Goal: Information Seeking & Learning: Learn about a topic

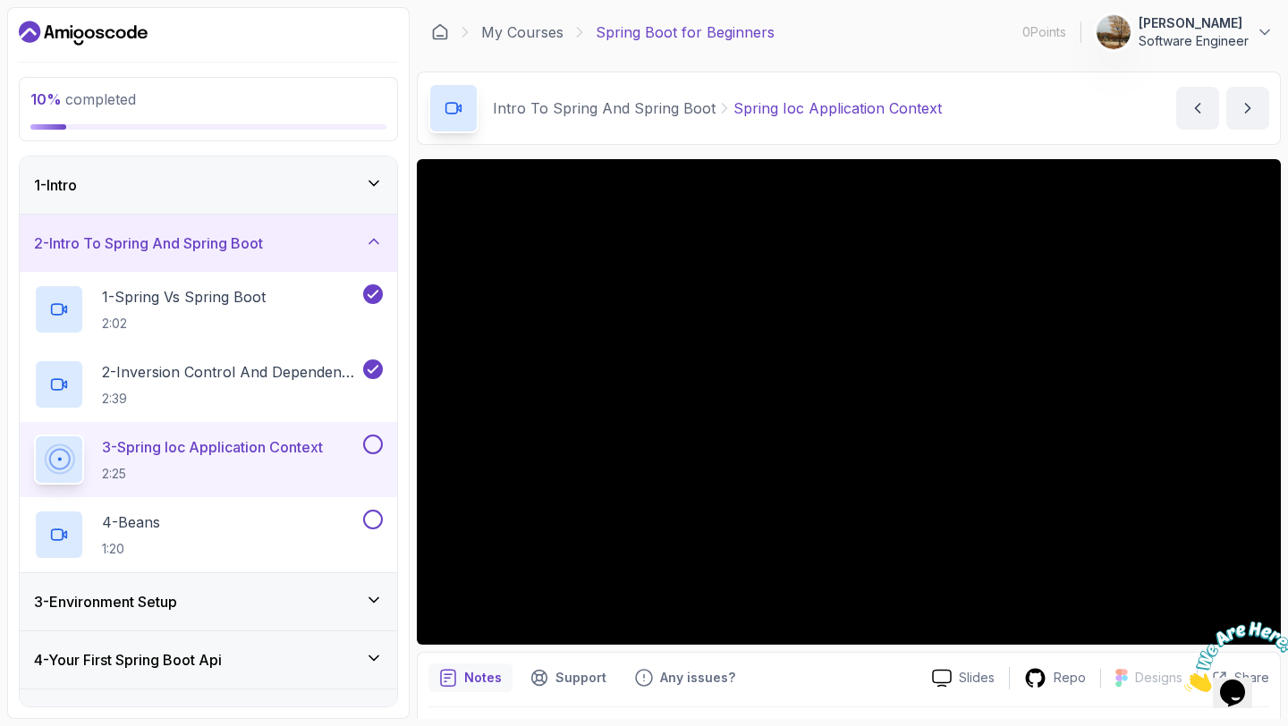
scroll to position [35, 0]
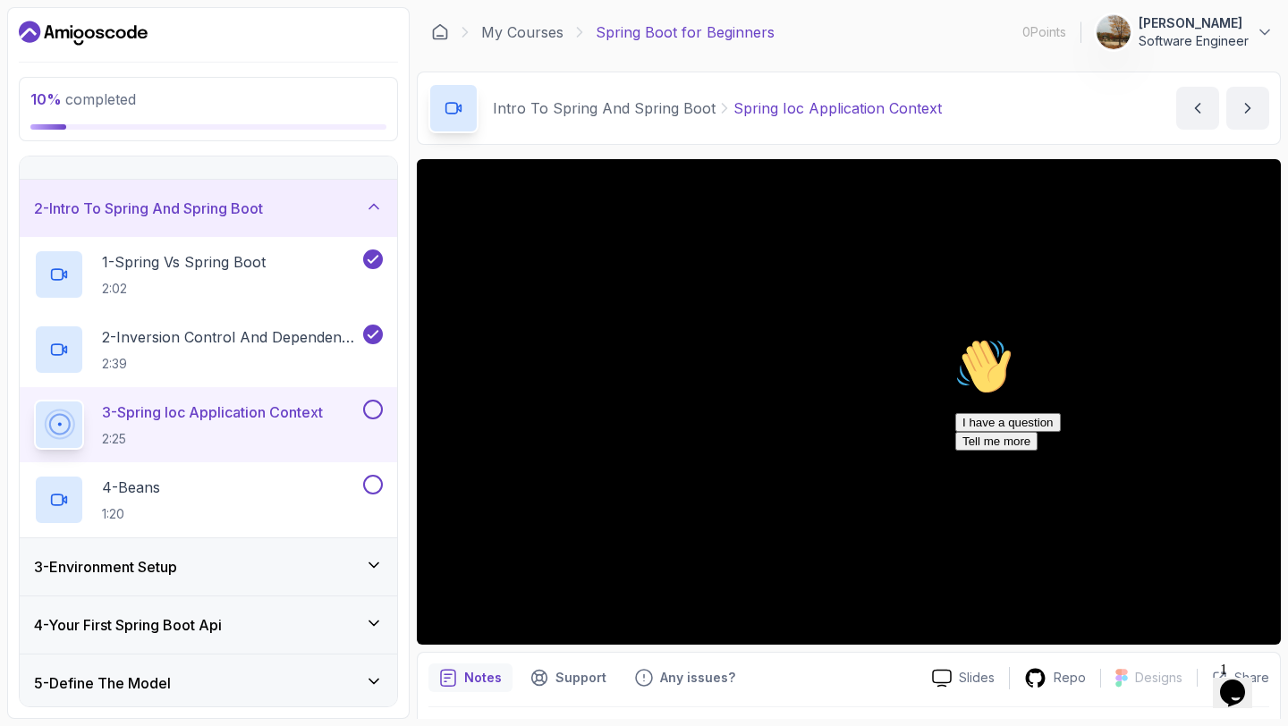
click at [956, 338] on icon "Chat attention grabber" at bounding box center [956, 338] width 0 height 0
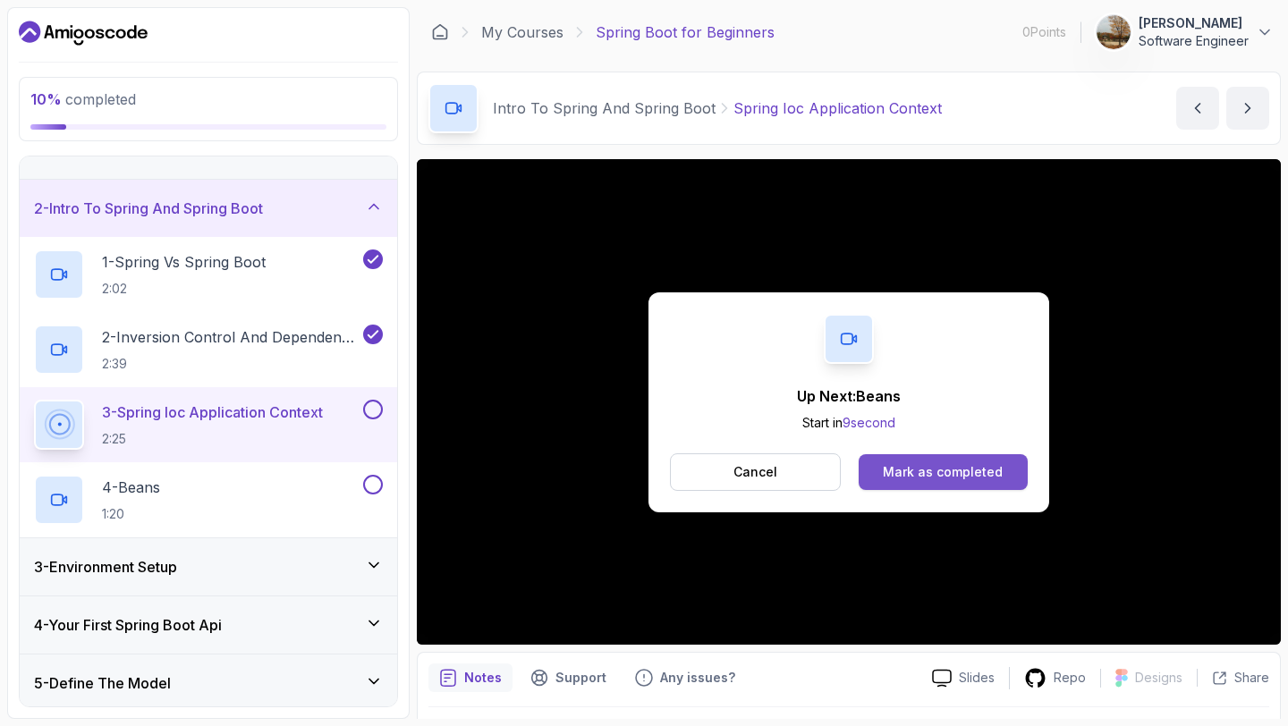
click at [943, 467] on div "Mark as completed" at bounding box center [943, 472] width 120 height 18
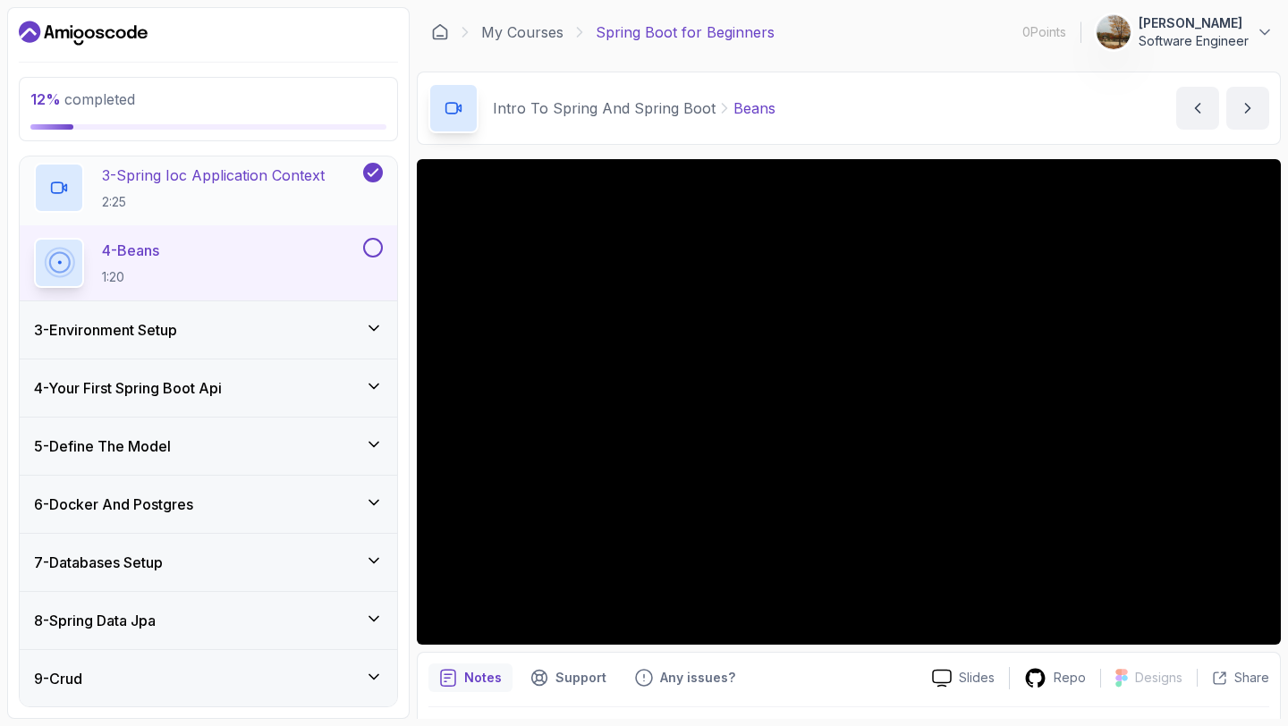
scroll to position [276, 0]
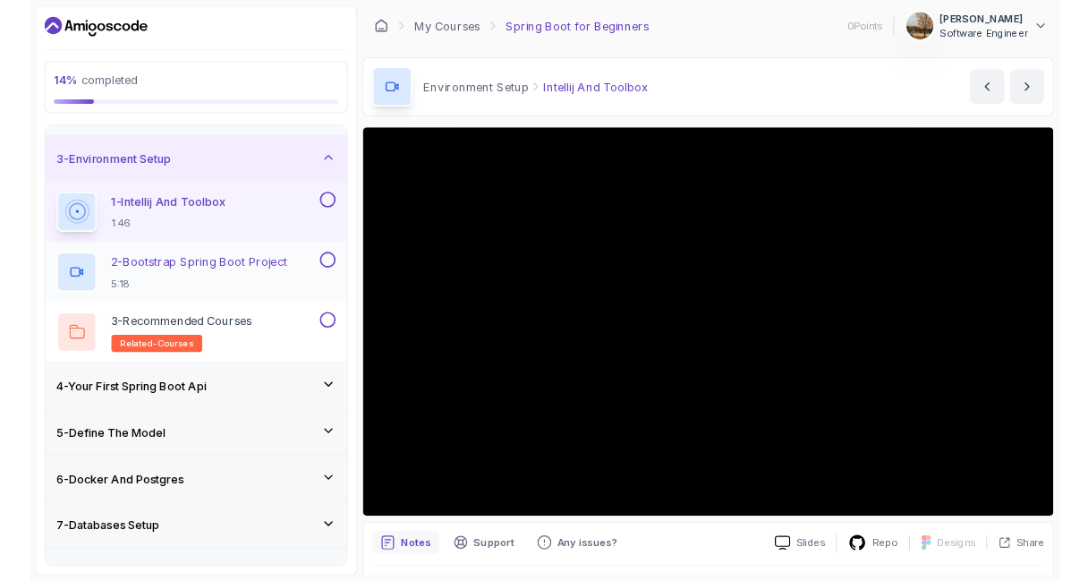
scroll to position [99, 0]
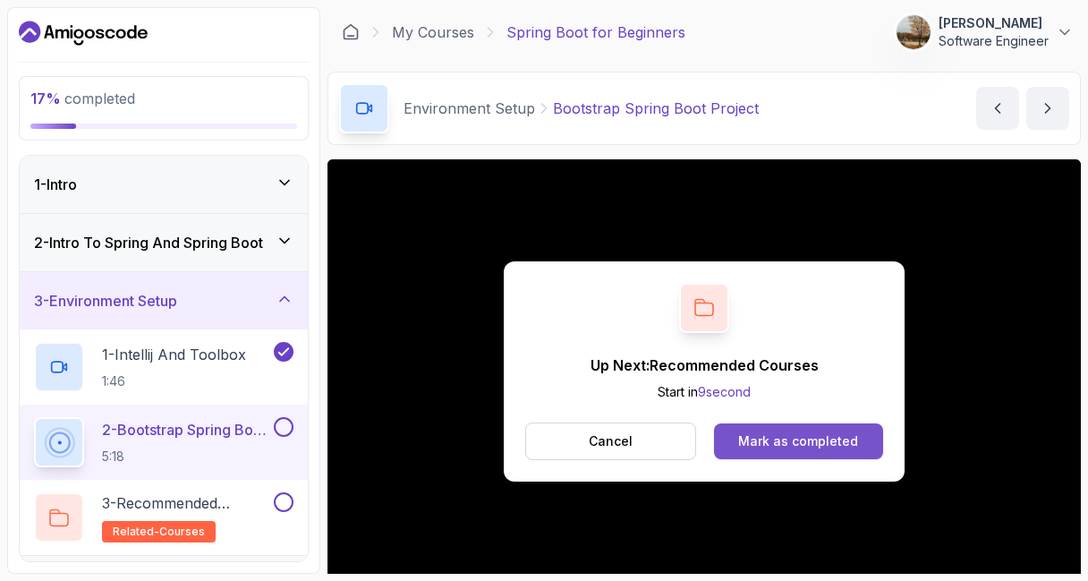
click at [790, 438] on div "Mark as completed" at bounding box center [798, 441] width 120 height 18
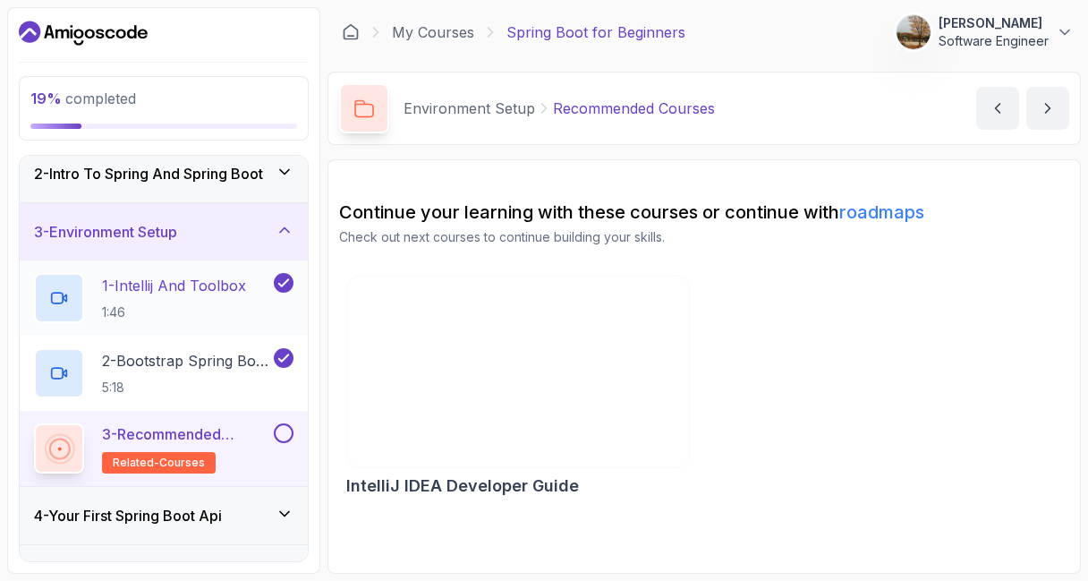
scroll to position [71, 0]
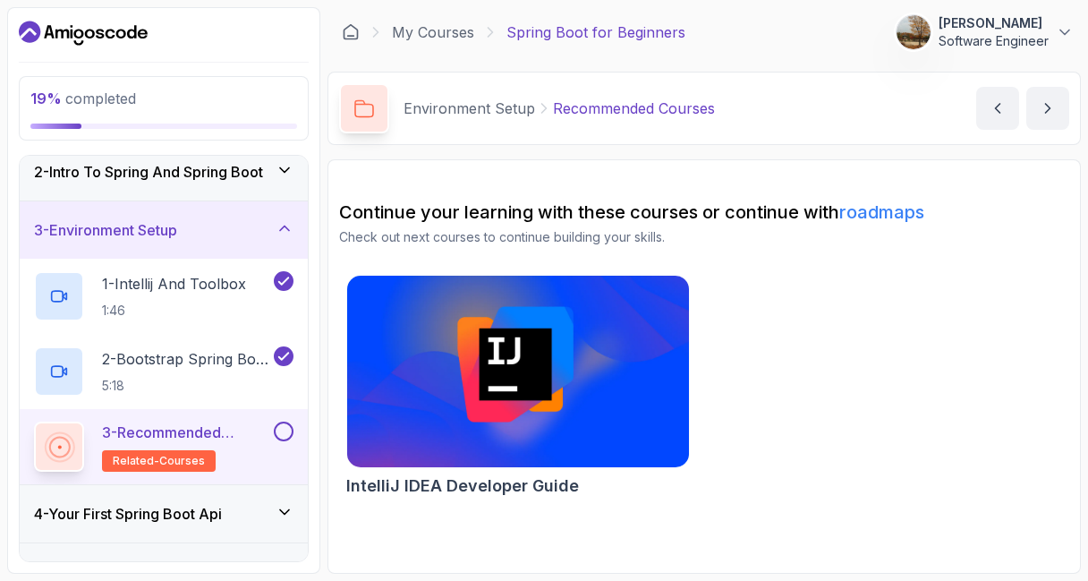
click at [244, 423] on p "3 - Recommended Courses" at bounding box center [186, 431] width 168 height 21
click at [251, 448] on h2 "3 - Recommended Courses related-courses" at bounding box center [186, 446] width 168 height 50
click at [198, 509] on h3 "4 - Your First Spring Boot Api" at bounding box center [128, 513] width 188 height 21
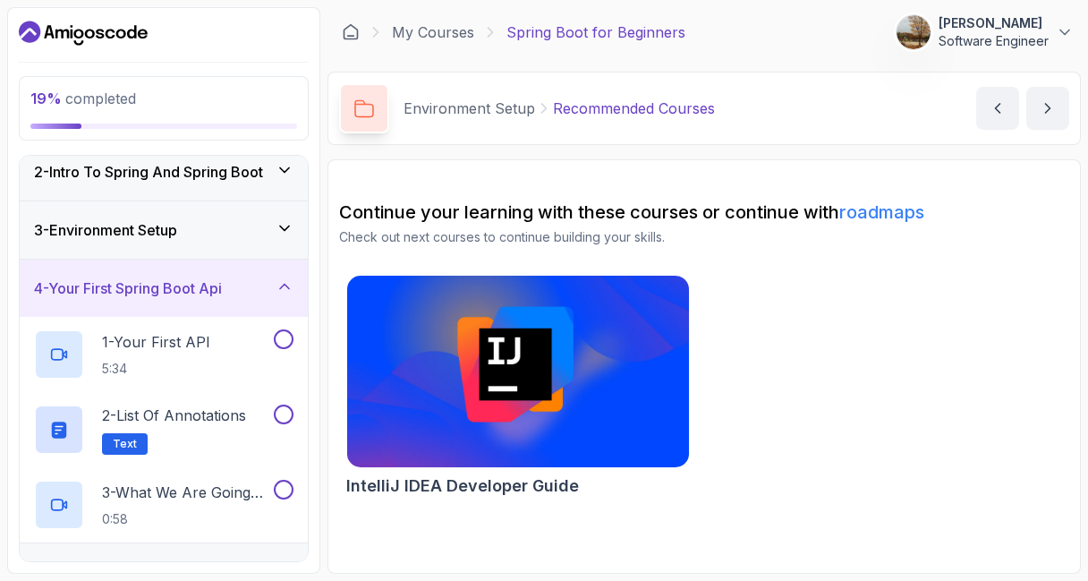
click at [223, 229] on div "3 - Environment Setup" at bounding box center [163, 229] width 259 height 21
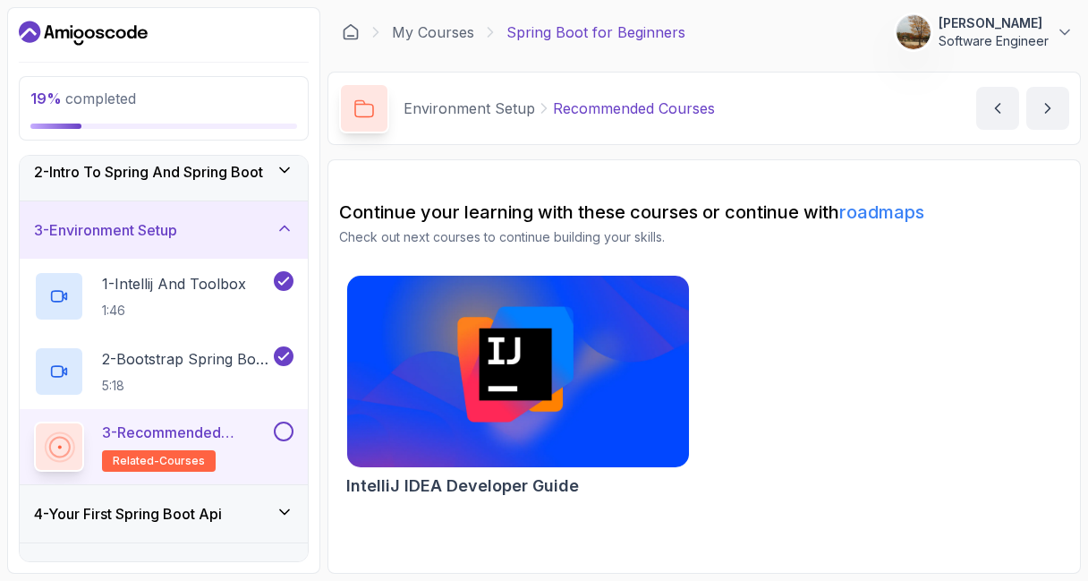
click at [643, 107] on p "Recommended Courses" at bounding box center [634, 108] width 162 height 21
click at [1062, 122] on button "next content" at bounding box center [1047, 108] width 43 height 43
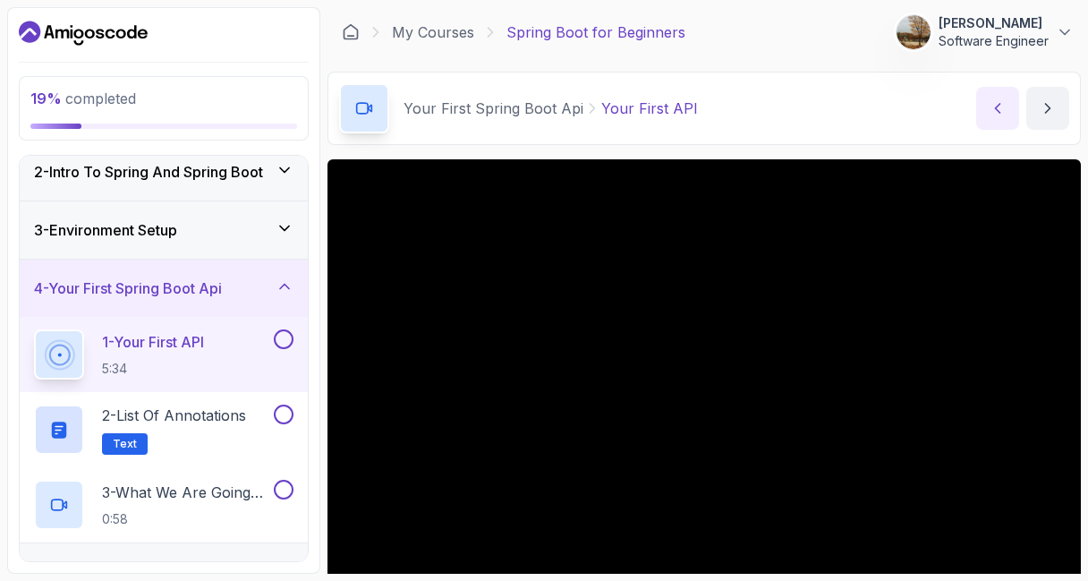
click at [998, 110] on icon "previous content" at bounding box center [998, 108] width 4 height 9
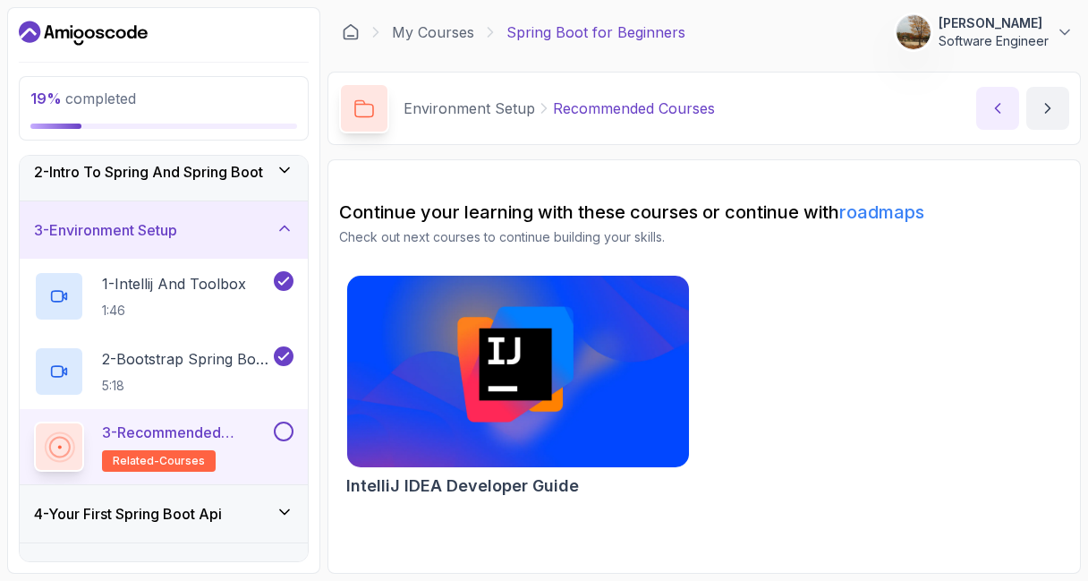
click at [998, 110] on icon "previous content" at bounding box center [998, 108] width 4 height 9
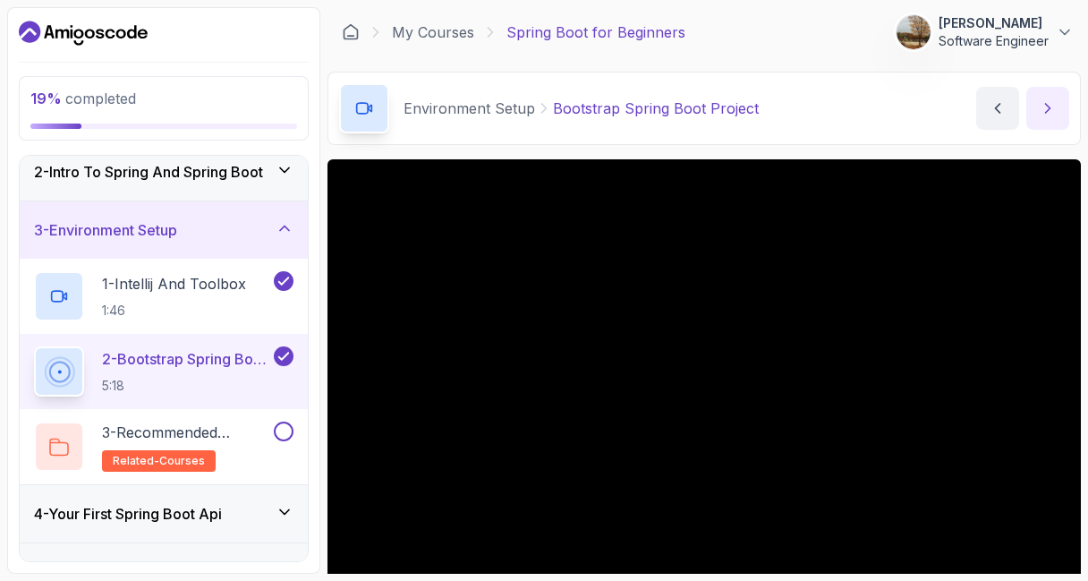
click at [1062, 114] on button "next content" at bounding box center [1047, 108] width 43 height 43
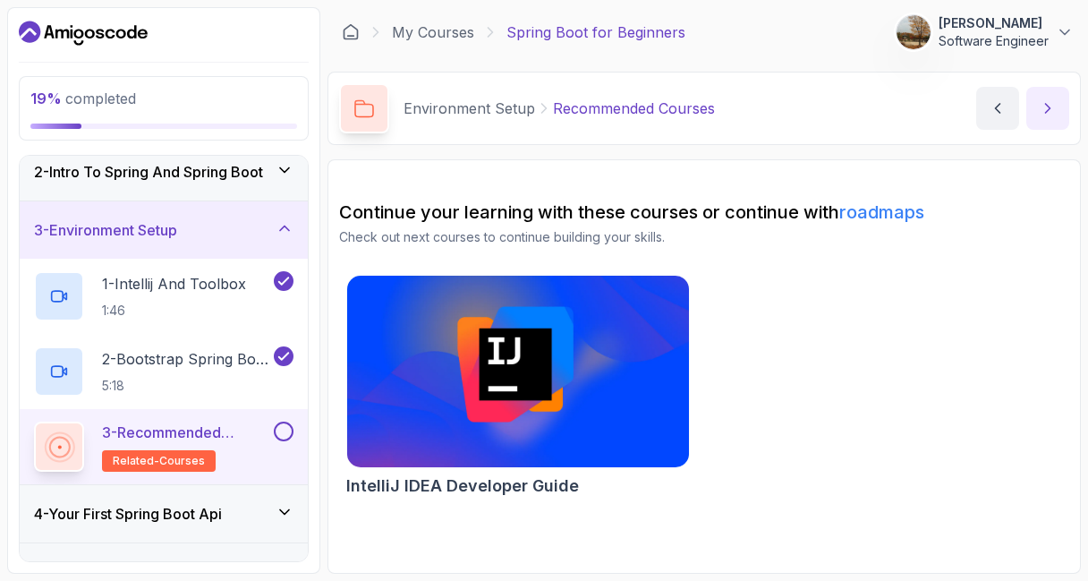
click at [1062, 114] on button "next content" at bounding box center [1047, 108] width 43 height 43
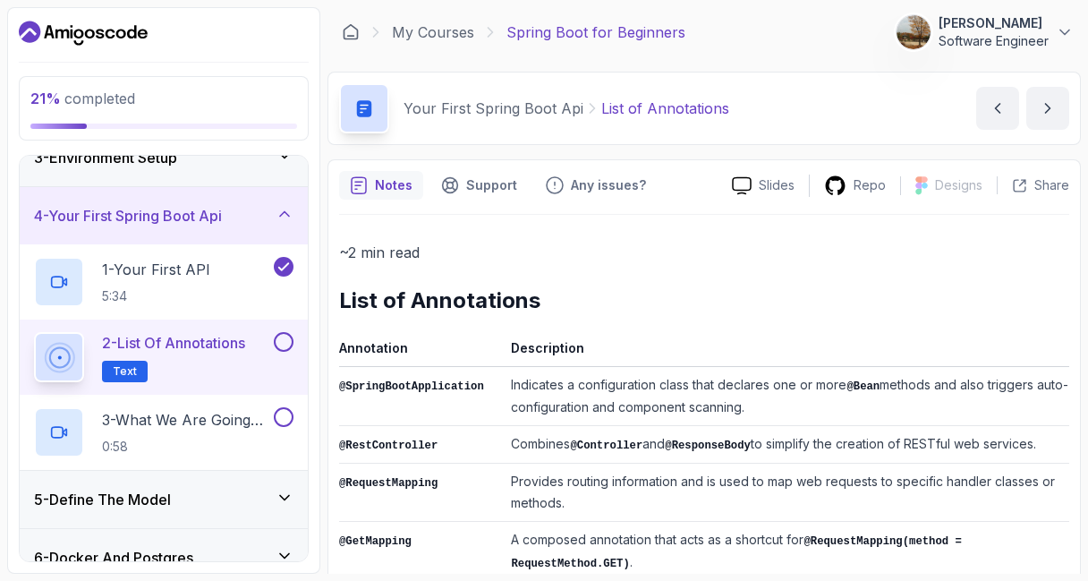
scroll to position [149, 0]
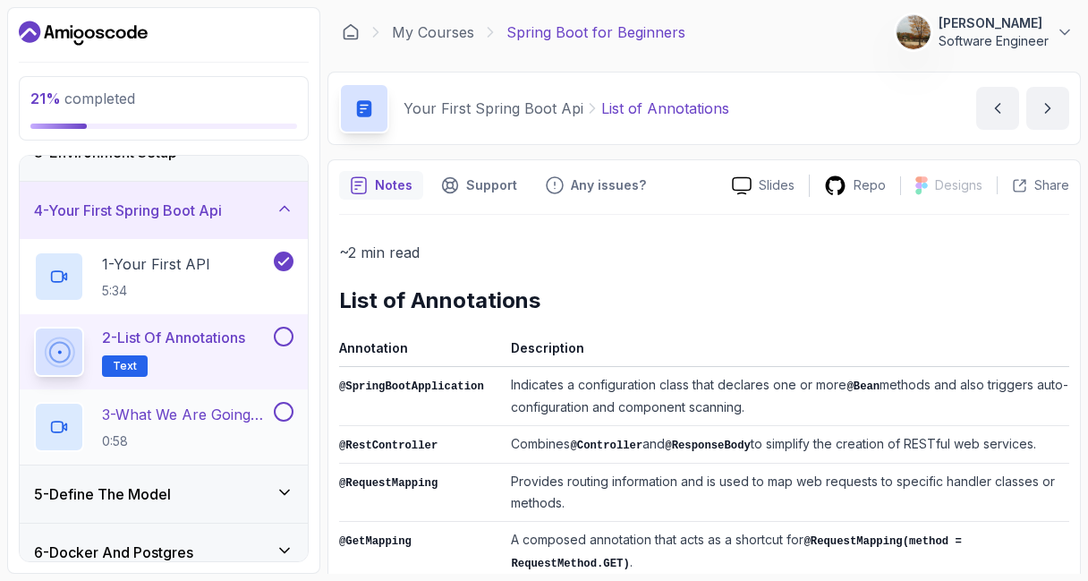
click at [169, 434] on p "0:58" at bounding box center [186, 441] width 168 height 18
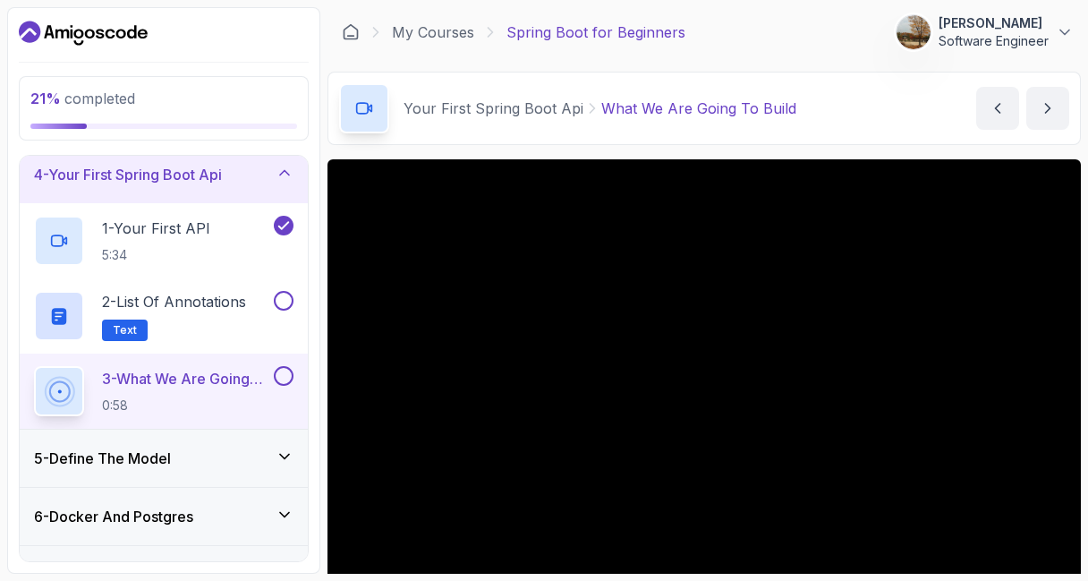
scroll to position [191, 0]
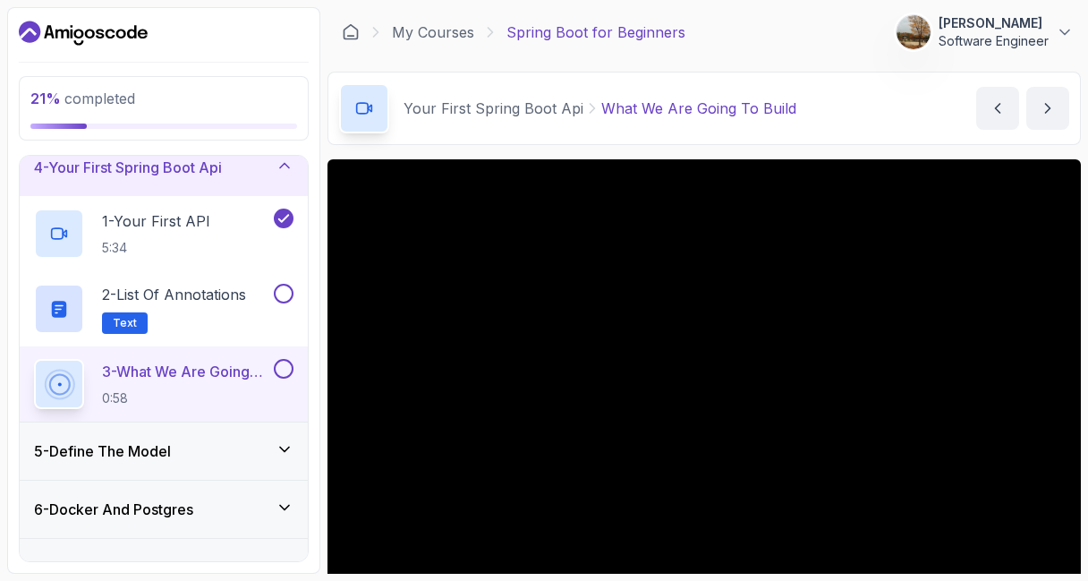
click at [201, 462] on div "5 - Define The Model" at bounding box center [164, 450] width 288 height 57
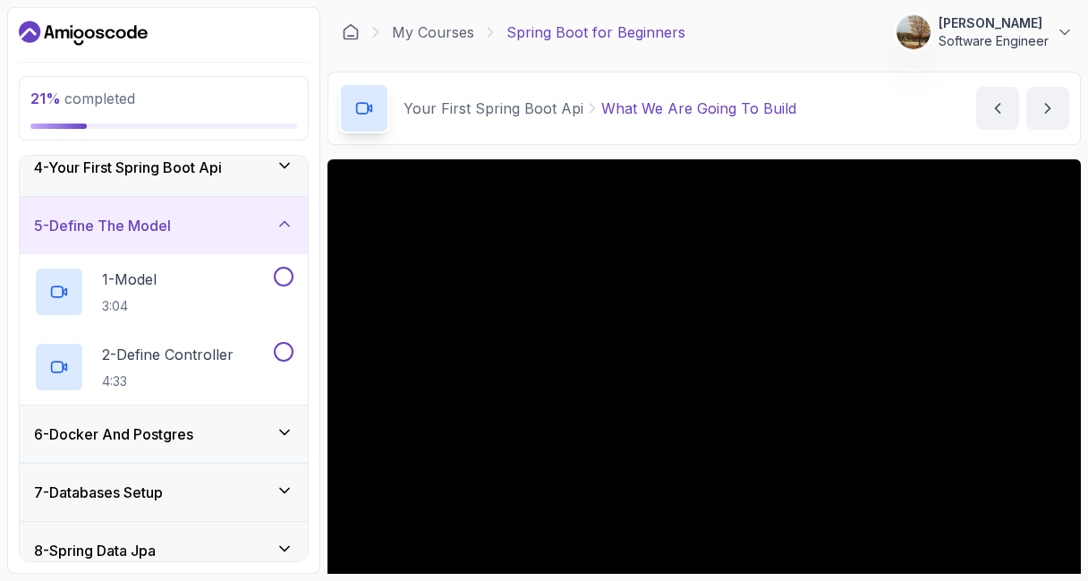
click at [201, 461] on div "6 - Docker And Postgres" at bounding box center [164, 433] width 288 height 57
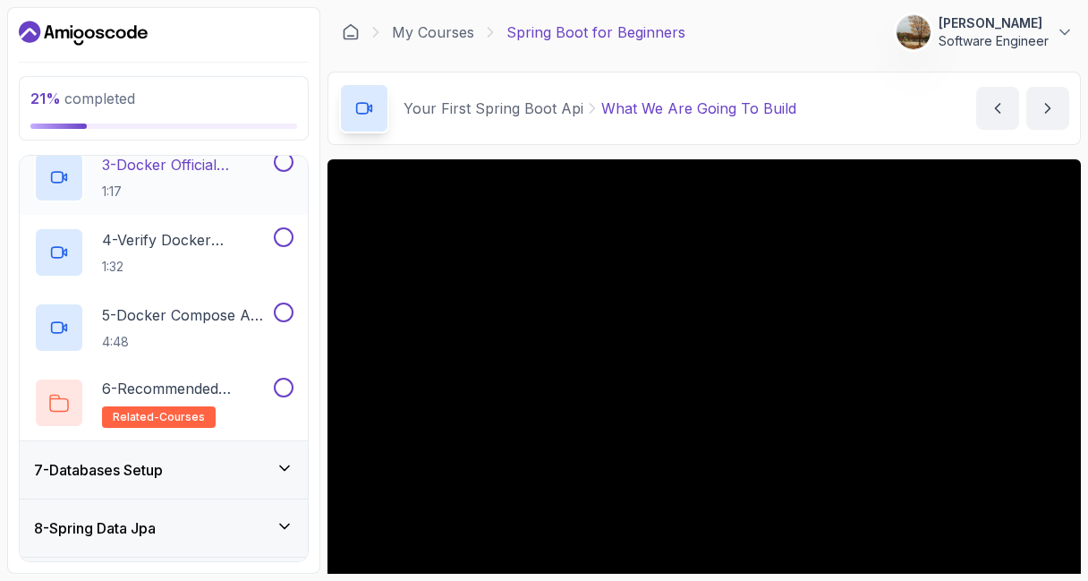
scroll to position [516, 0]
click at [201, 479] on div "7 - Databases Setup" at bounding box center [164, 467] width 288 height 57
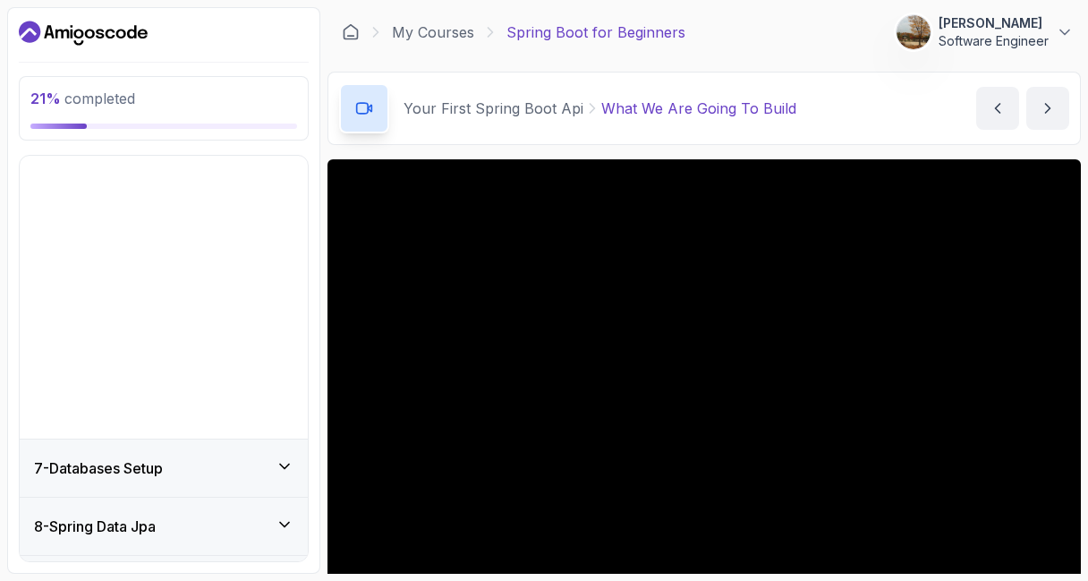
scroll to position [292, 0]
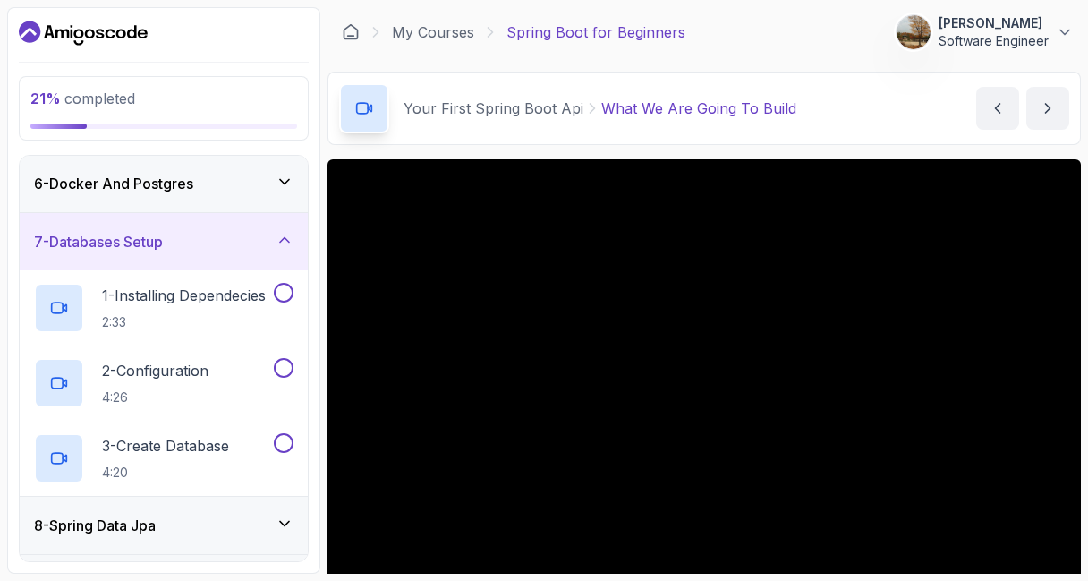
click at [206, 525] on div "8 - Spring Data Jpa" at bounding box center [163, 524] width 259 height 21
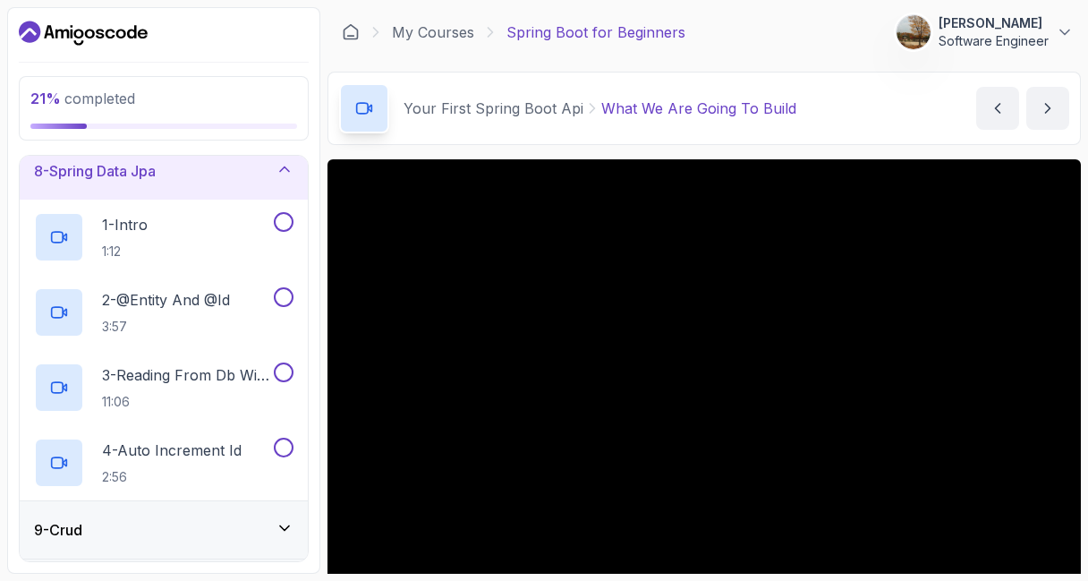
scroll to position [592, 0]
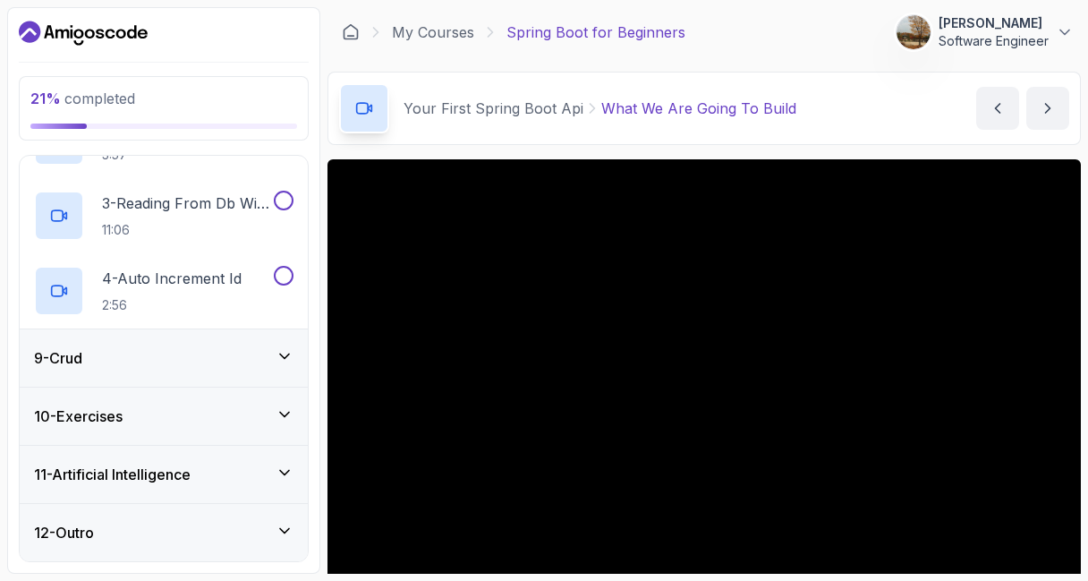
click at [211, 350] on div "9 - Crud" at bounding box center [163, 357] width 259 height 21
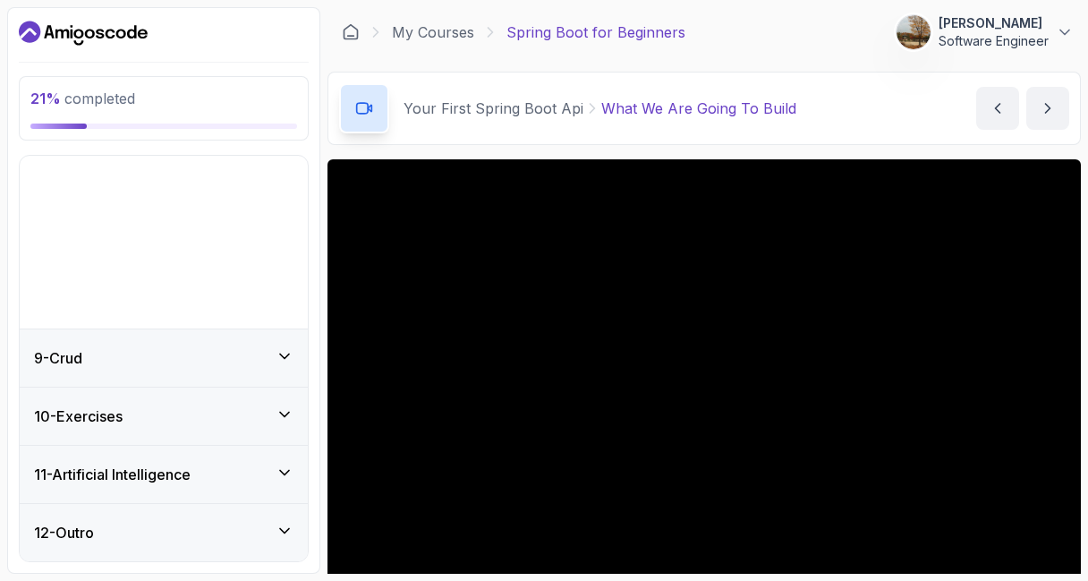
scroll to position [292, 0]
